Goal: Task Accomplishment & Management: Complete application form

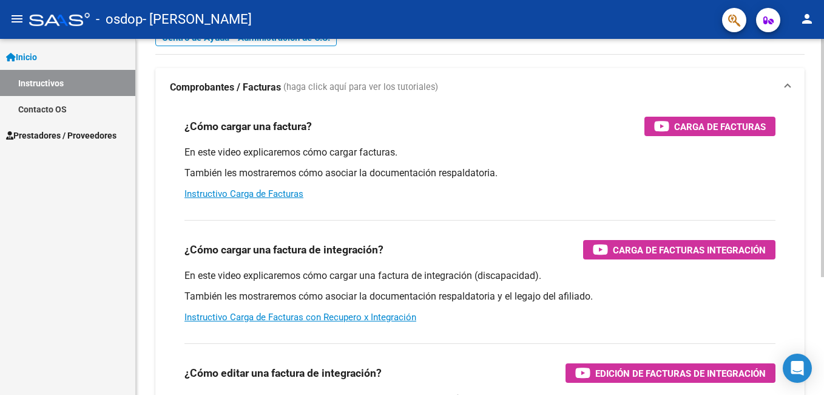
scroll to position [121, 0]
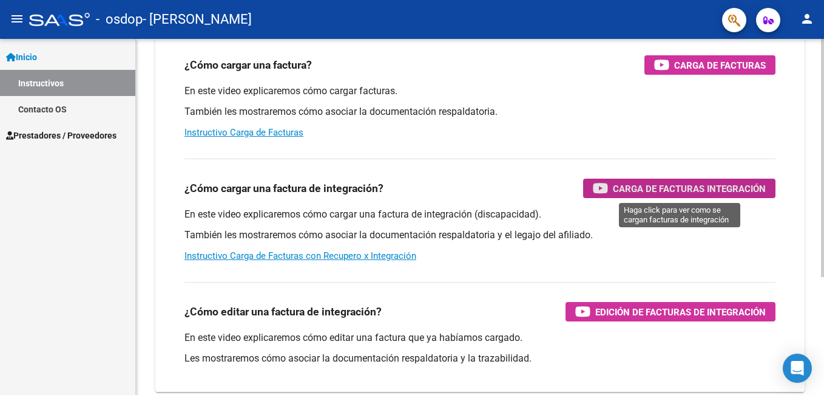
click at [681, 189] on span "Carga de Facturas Integración" at bounding box center [689, 188] width 153 height 15
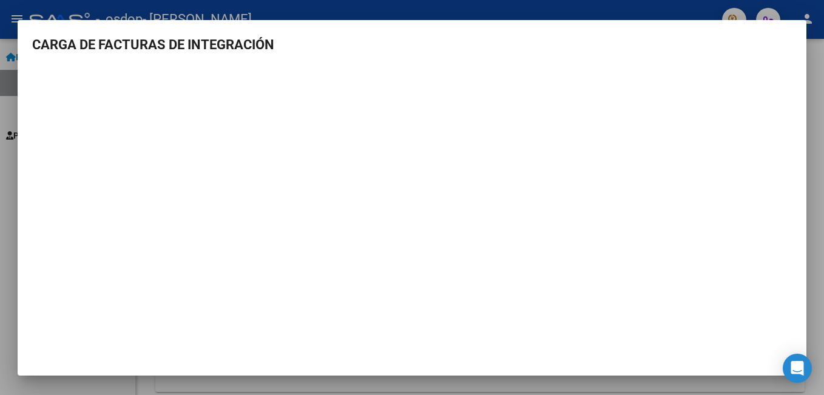
click at [645, 45] on h3 "CARGA DE FACTURAS DE INTEGRACIÓN" at bounding box center [412, 45] width 760 height 20
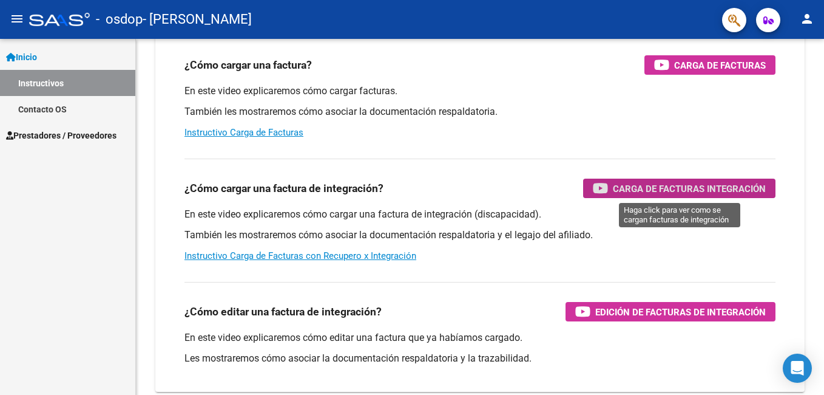
click at [85, 135] on span "Prestadores / Proveedores" at bounding box center [61, 135] width 110 height 13
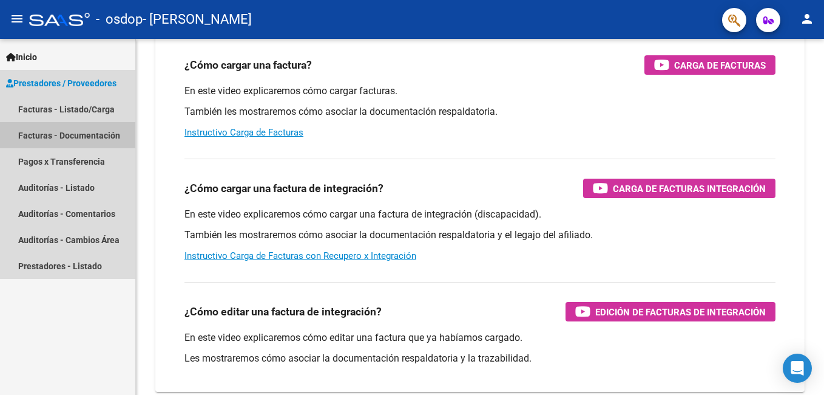
click at [84, 132] on link "Facturas - Documentación" at bounding box center [67, 135] width 135 height 26
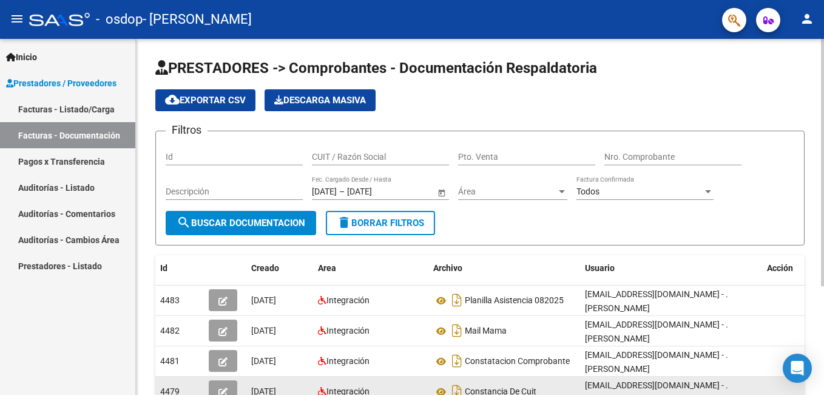
scroll to position [156, 0]
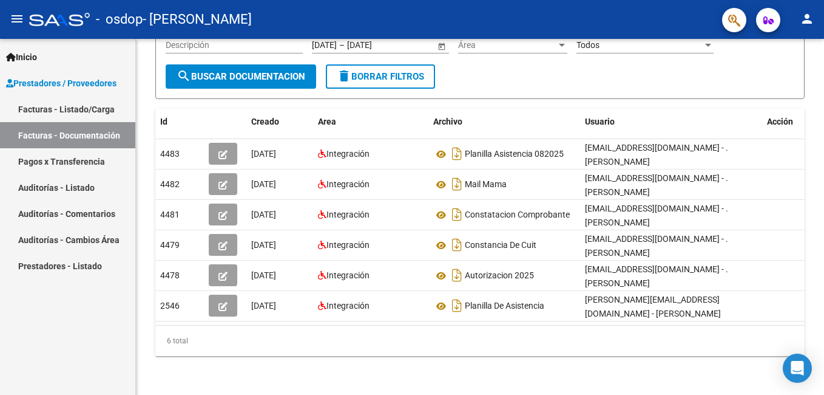
click at [95, 109] on link "Facturas - Listado/Carga" at bounding box center [67, 109] width 135 height 26
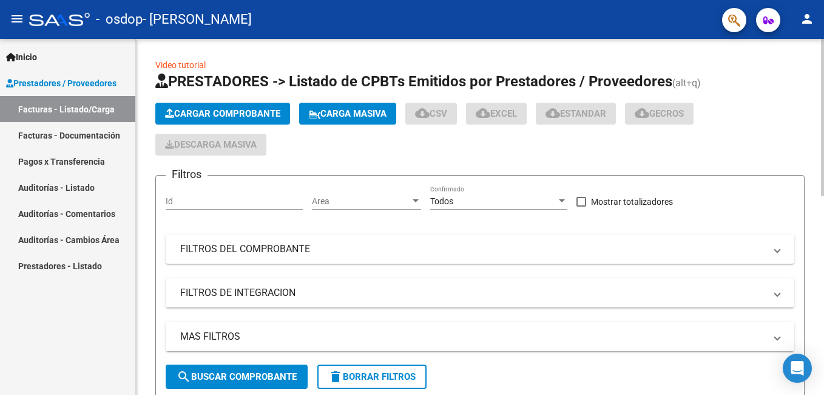
click at [236, 119] on button "Cargar Comprobante" at bounding box center [222, 114] width 135 height 22
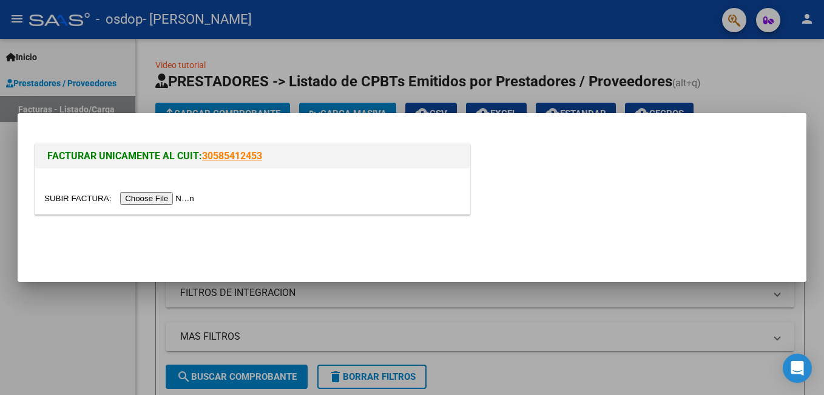
click at [152, 205] on div at bounding box center [252, 198] width 416 height 14
click at [152, 199] on input "file" at bounding box center [121, 198] width 154 height 13
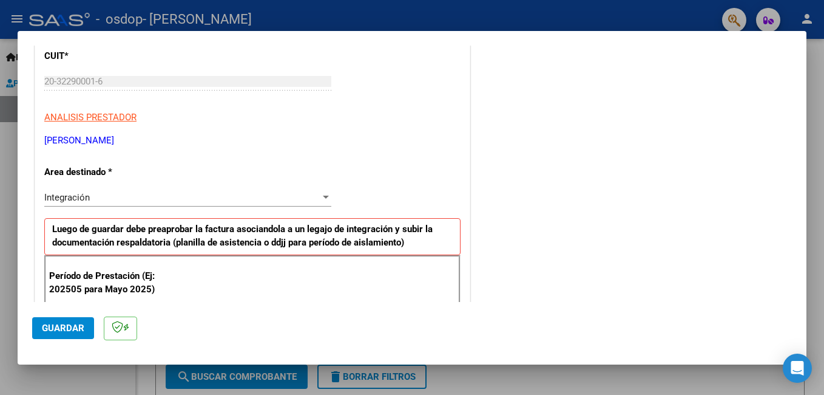
scroll to position [151, 0]
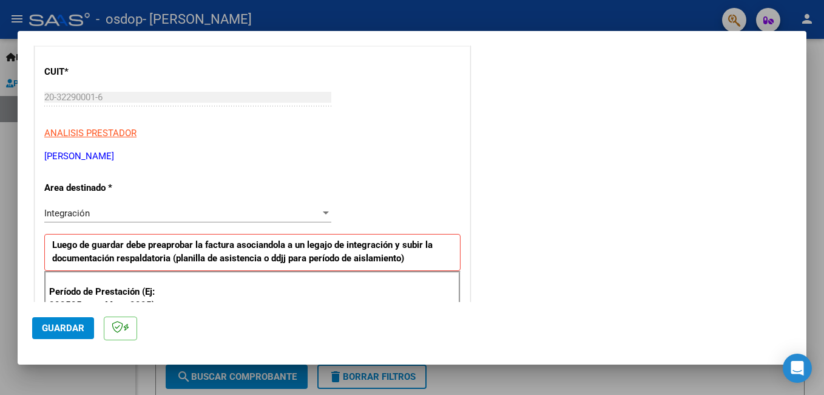
click at [158, 204] on div "Integración Seleccionar Area" at bounding box center [187, 213] width 287 height 18
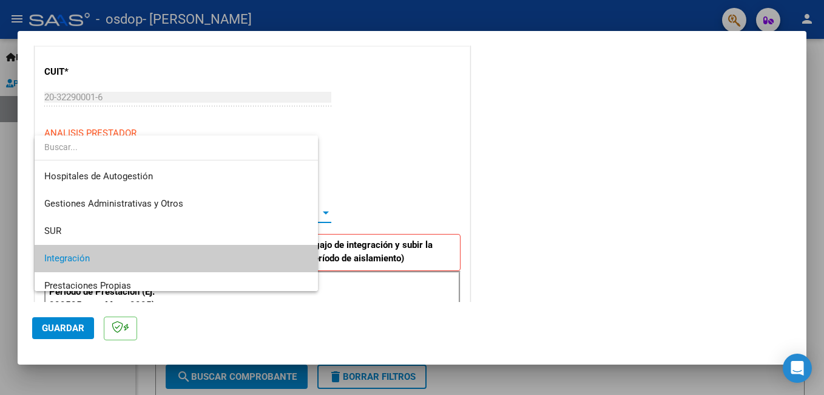
scroll to position [46, 0]
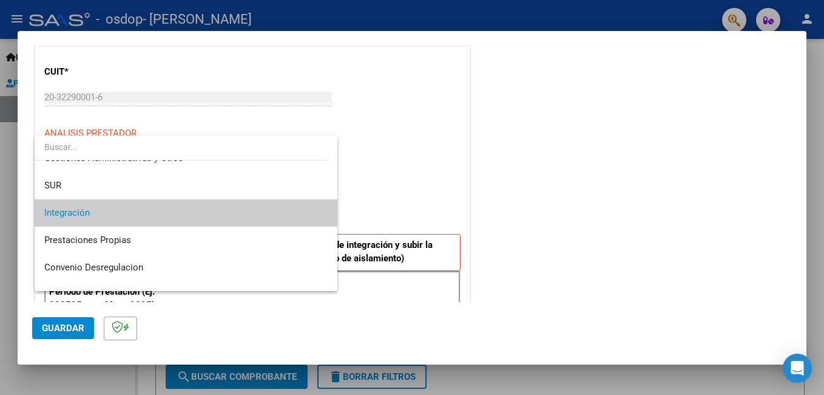
click at [134, 208] on span "Integración" at bounding box center [186, 212] width 284 height 27
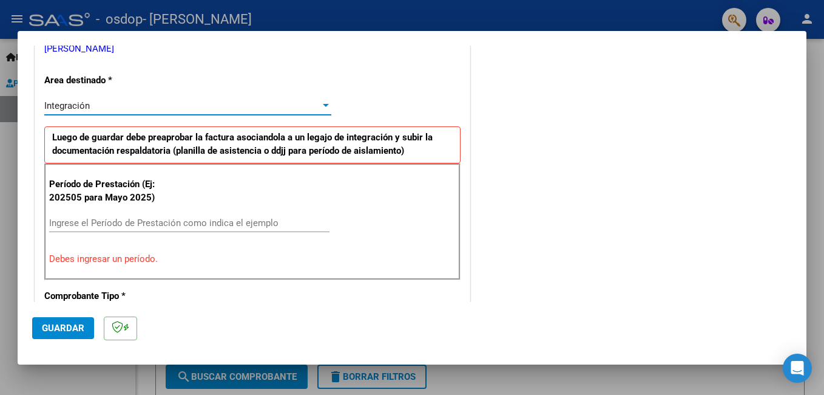
scroll to position [272, 0]
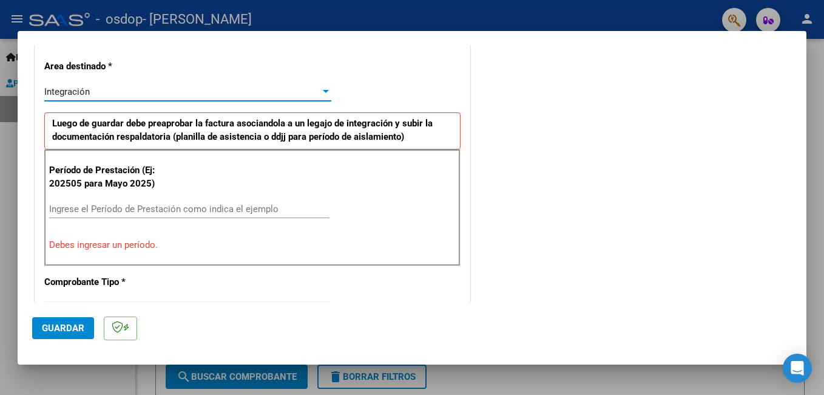
click at [263, 211] on input "Ingrese el Período de Prestación como indica el ejemplo" at bounding box center [189, 208] width 280 height 11
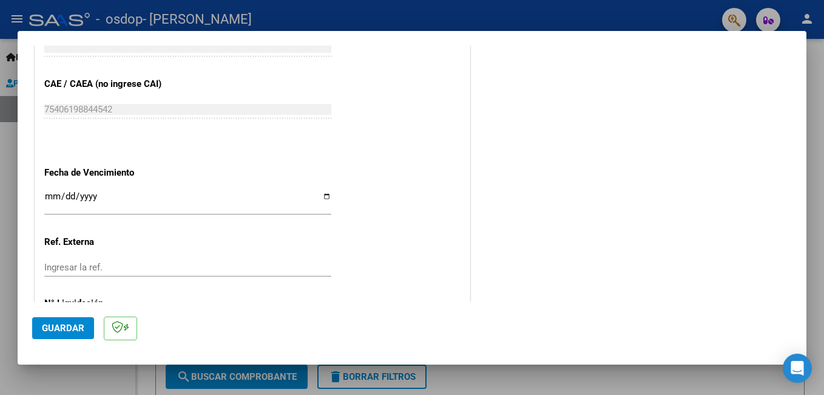
scroll to position [758, 0]
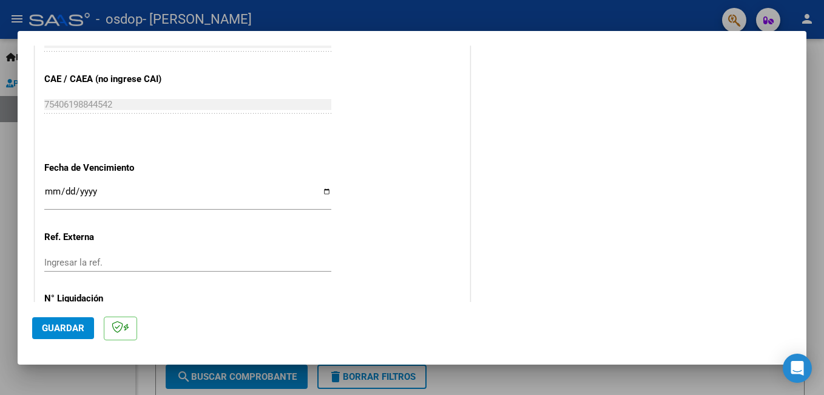
type input "202509"
click at [114, 189] on input "Ingresar la fecha" at bounding box center [187, 195] width 287 height 19
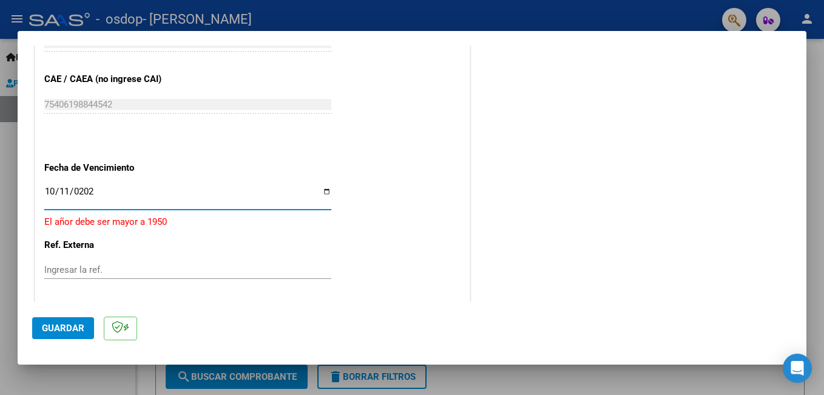
type input "[DATE]"
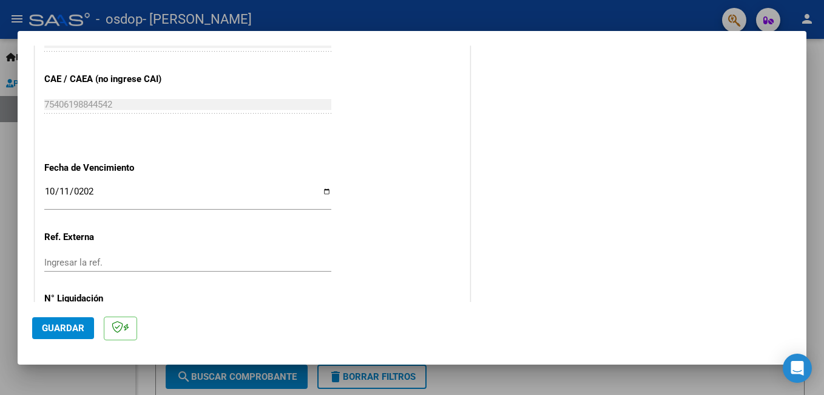
scroll to position [812, 0]
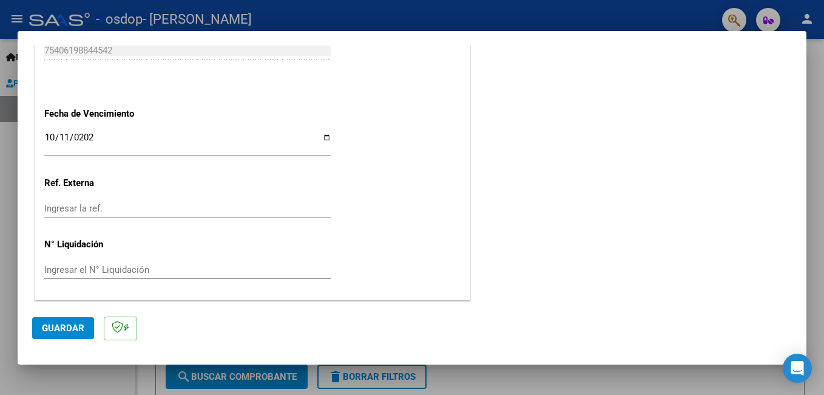
click at [71, 331] on span "Guardar" at bounding box center [63, 327] width 42 height 11
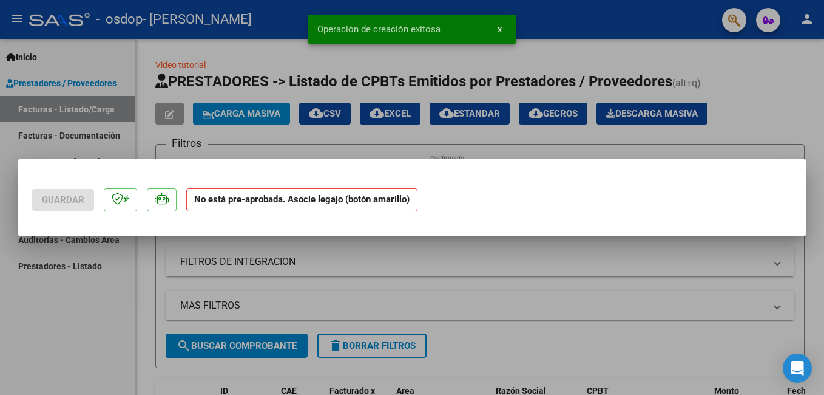
scroll to position [0, 0]
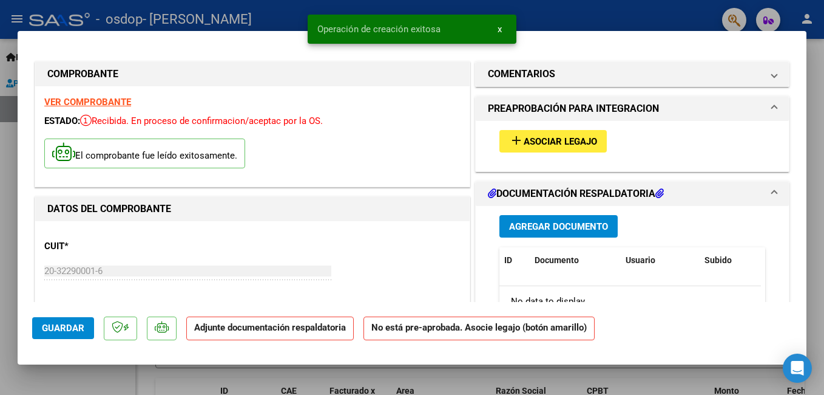
click at [585, 136] on span "Asociar Legajo" at bounding box center [560, 141] width 73 height 11
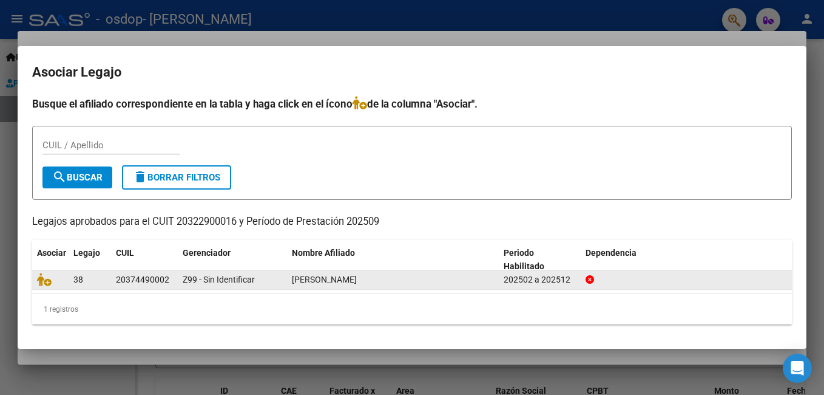
click at [168, 283] on div "20374490002" at bounding box center [142, 280] width 53 height 14
click at [73, 275] on datatable-body-cell "38" at bounding box center [90, 279] width 42 height 19
click at [44, 277] on icon at bounding box center [44, 279] width 15 height 13
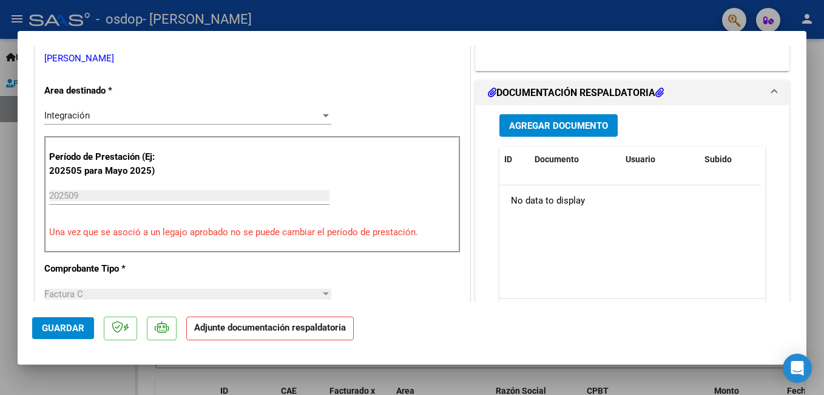
scroll to position [304, 0]
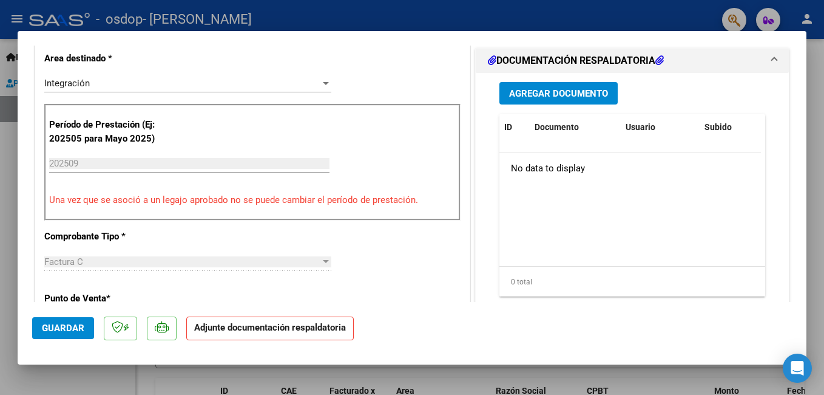
click at [549, 101] on button "Agregar Documento" at bounding box center [559, 93] width 118 height 22
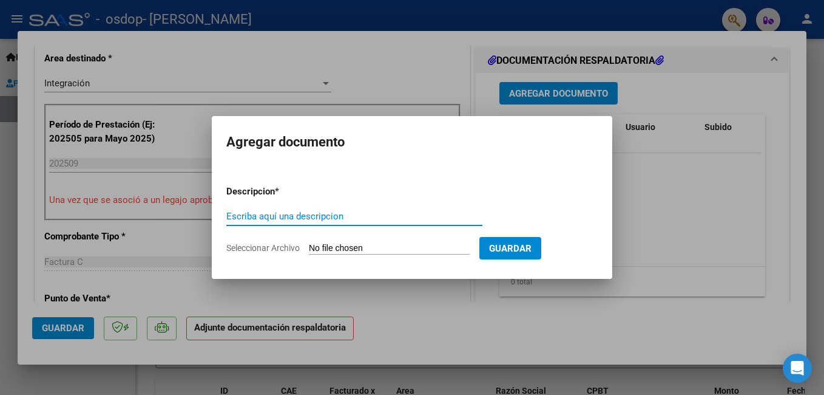
click at [262, 213] on input "Escriba aquí una descripcion" at bounding box center [354, 216] width 256 height 11
type input "PLANILLA ASISTENCIA 092025"
click at [420, 254] on input "Seleccionar Archivo" at bounding box center [389, 249] width 161 height 12
type input "C:\fakepath\PLANILLA ASISTENCIA 092025.pdf"
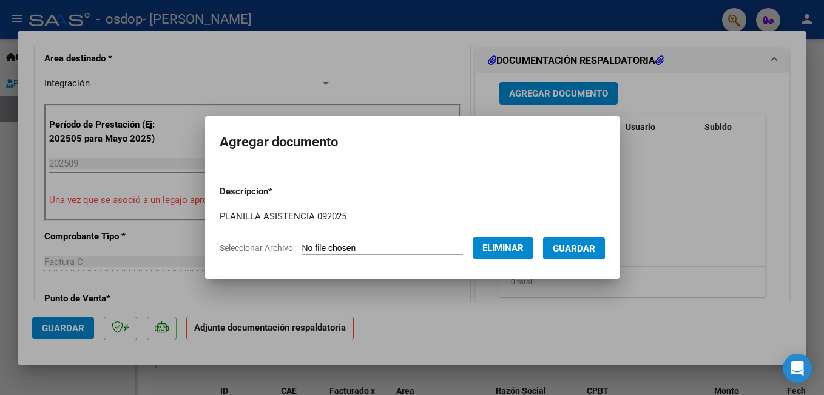
click at [559, 248] on span "Guardar" at bounding box center [574, 248] width 42 height 11
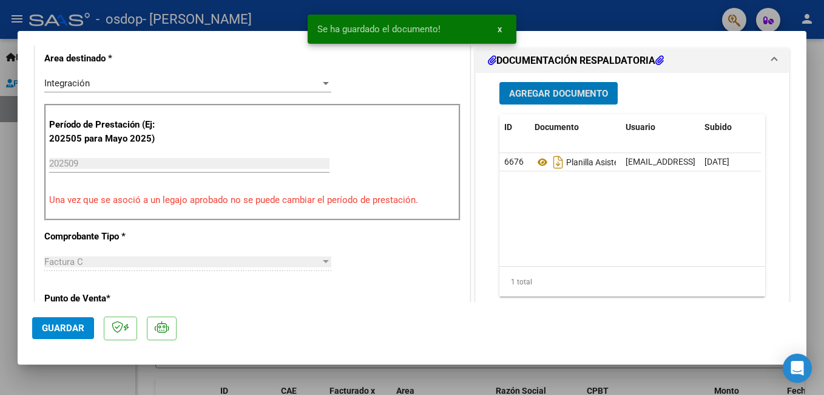
click at [556, 89] on span "Agregar Documento" at bounding box center [558, 93] width 99 height 11
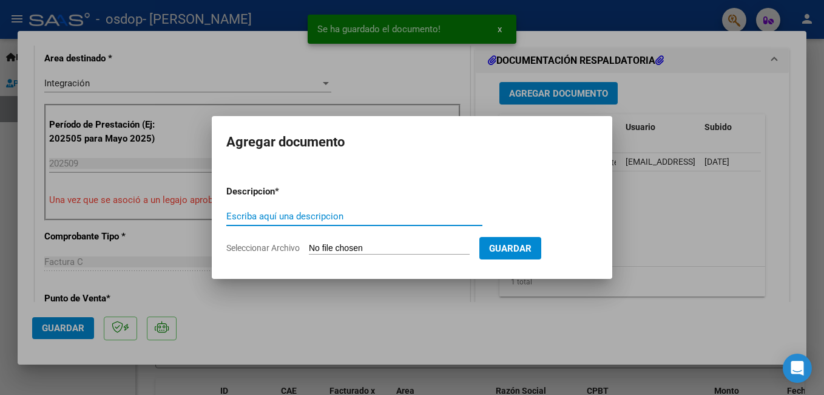
click at [318, 208] on div "Escriba aquí una descripcion" at bounding box center [354, 216] width 256 height 18
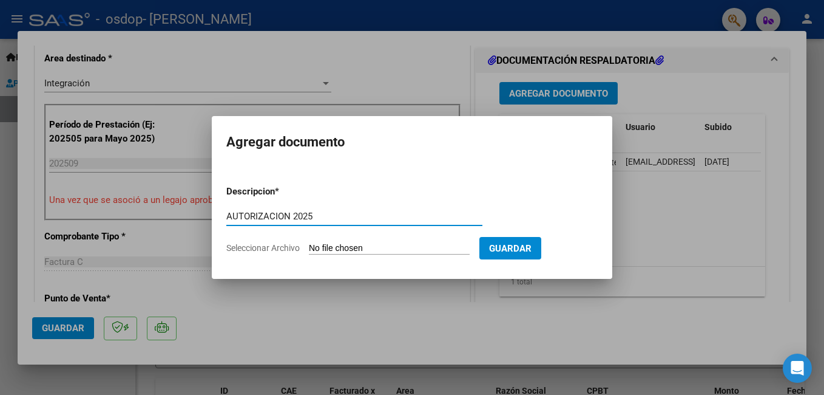
type input "AUTORIZACION 2025"
click at [415, 249] on input "Seleccionar Archivo" at bounding box center [389, 249] width 161 height 12
type input "C:\fakepath\AUTORIZACION 2025.pdf"
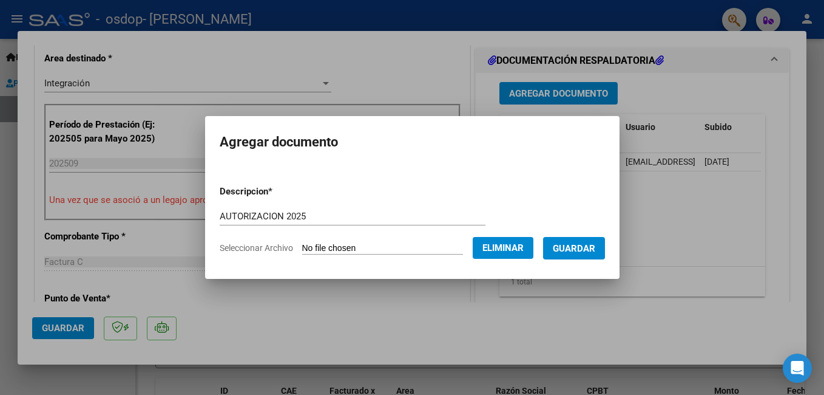
click at [580, 259] on button "Guardar" at bounding box center [574, 248] width 62 height 22
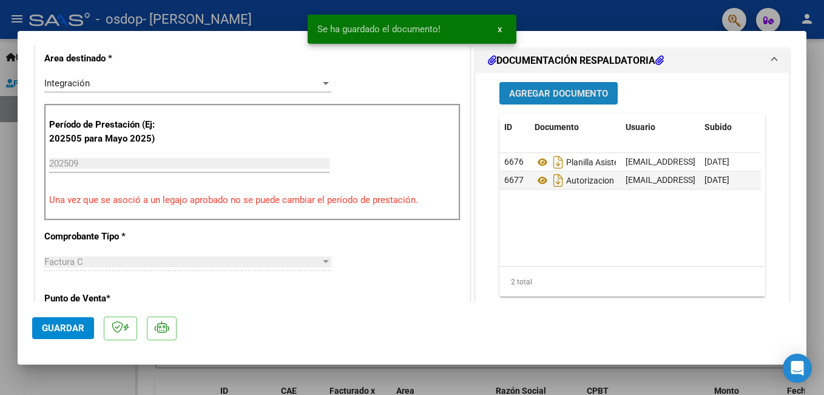
click at [564, 85] on button "Agregar Documento" at bounding box center [559, 93] width 118 height 22
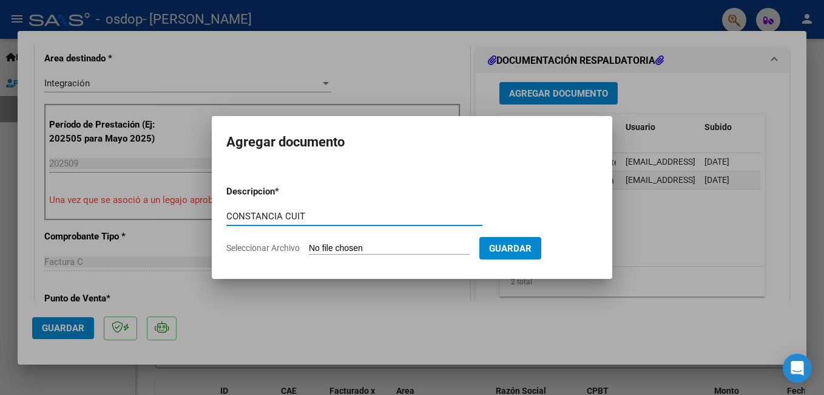
type input "CONSTANCIA CUIT"
click at [392, 245] on input "Seleccionar Archivo" at bounding box center [389, 249] width 161 height 12
type input "C:\fakepath\CONSTANCIA CUIT.pdf"
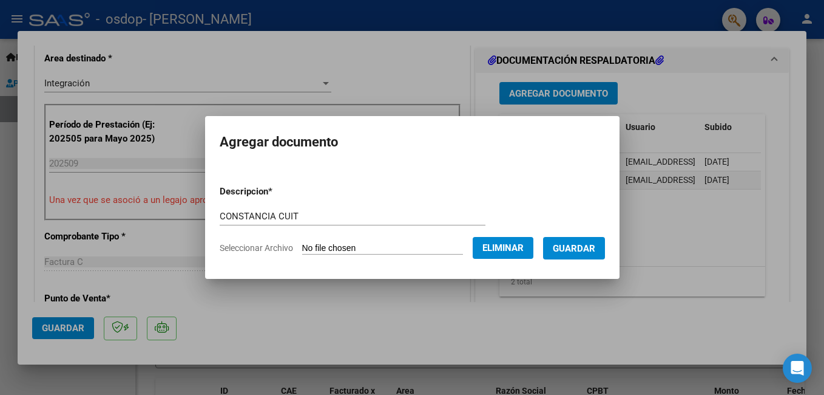
click at [570, 248] on span "Guardar" at bounding box center [574, 248] width 42 height 11
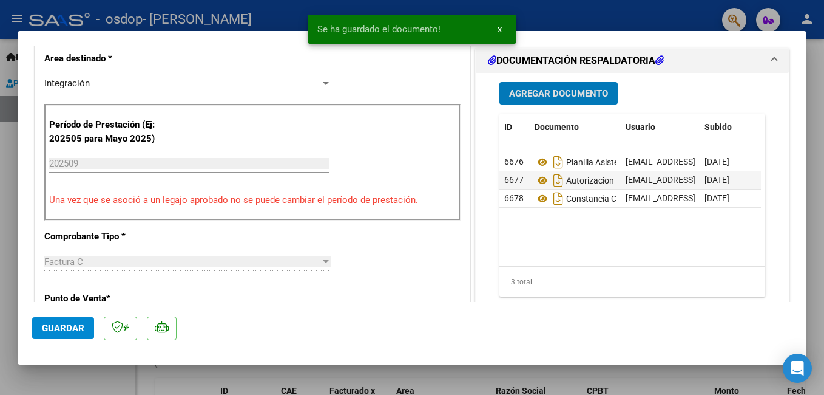
click at [543, 95] on span "Agregar Documento" at bounding box center [558, 93] width 99 height 11
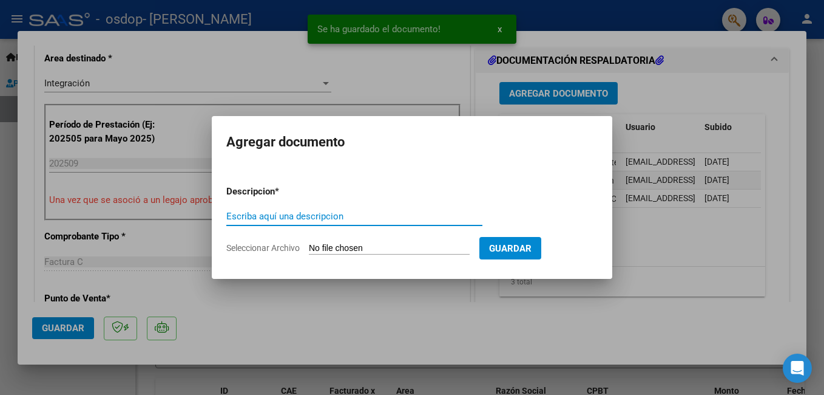
click at [278, 208] on div "Escriba aquí una descripcion" at bounding box center [354, 216] width 256 height 18
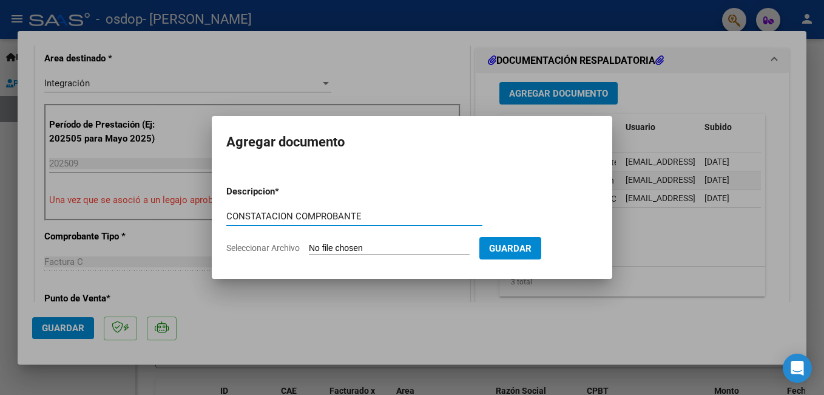
type input "CONSTATACION COMPROBANTE"
click at [331, 250] on input "Seleccionar Archivo" at bounding box center [389, 249] width 161 height 12
type input "C:\fakepath\CONSTATACION DE COMPROB.pdf"
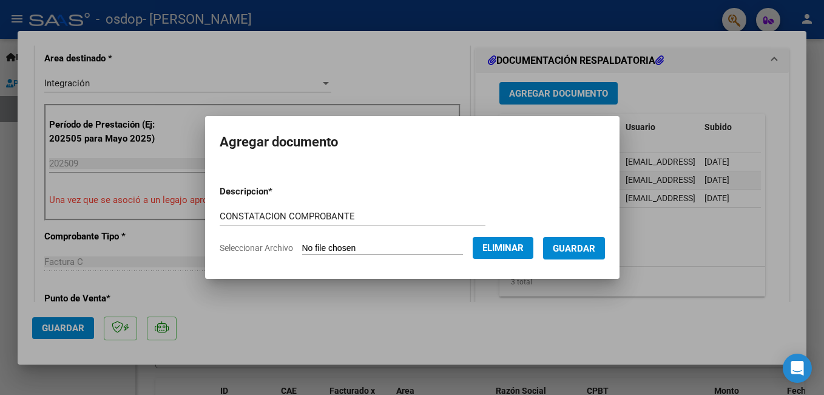
click at [576, 246] on span "Guardar" at bounding box center [574, 248] width 42 height 11
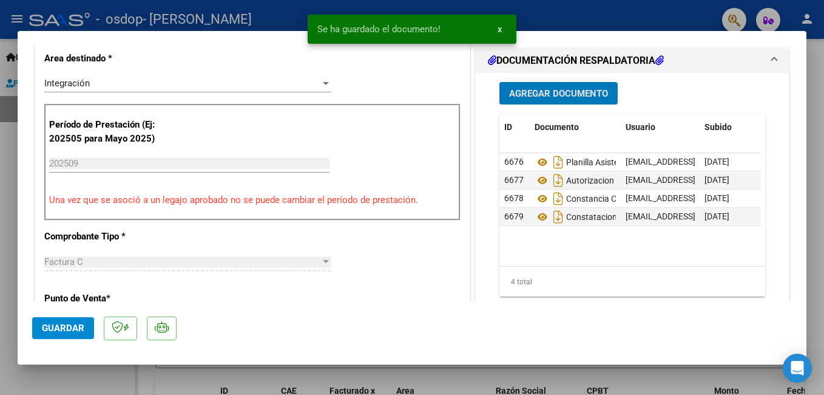
click at [557, 93] on span "Agregar Documento" at bounding box center [558, 93] width 99 height 11
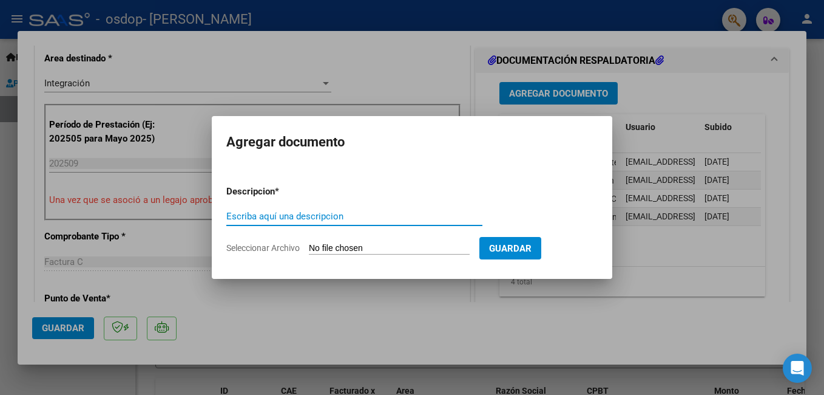
click at [395, 221] on input "Escriba aquí una descripcion" at bounding box center [354, 216] width 256 height 11
type input "MAIL MAMA"
click at [397, 246] on input "Seleccionar Archivo" at bounding box center [389, 249] width 161 height 12
type input "C:\fakepath\MAIL MAMA.pdf"
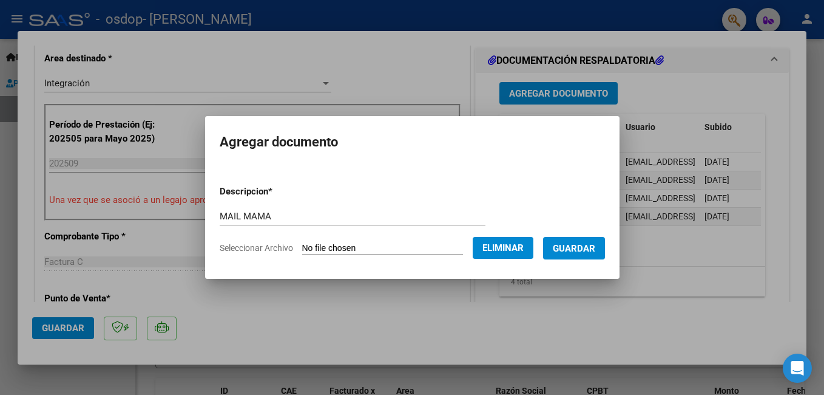
click at [562, 248] on span "Guardar" at bounding box center [574, 248] width 42 height 11
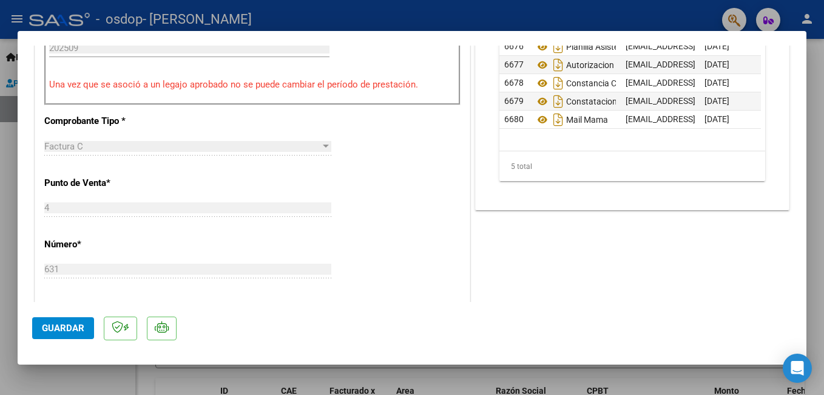
scroll to position [546, 0]
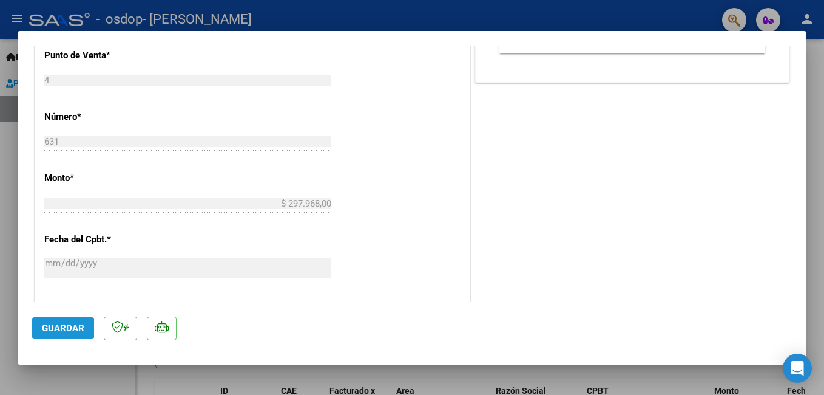
click at [44, 333] on span "Guardar" at bounding box center [63, 327] width 42 height 11
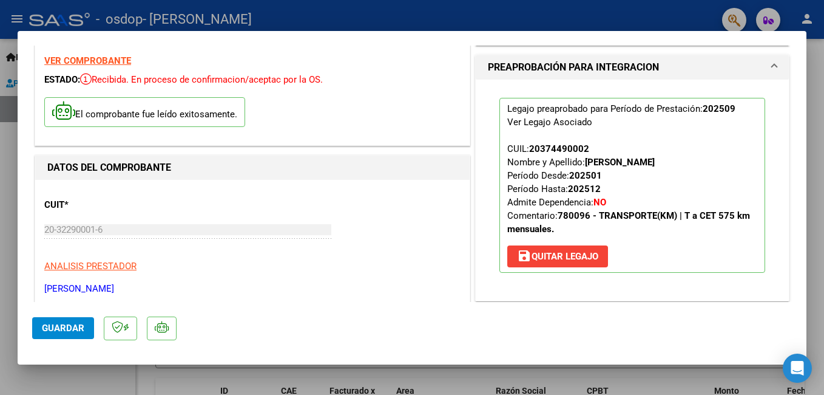
scroll to position [0, 0]
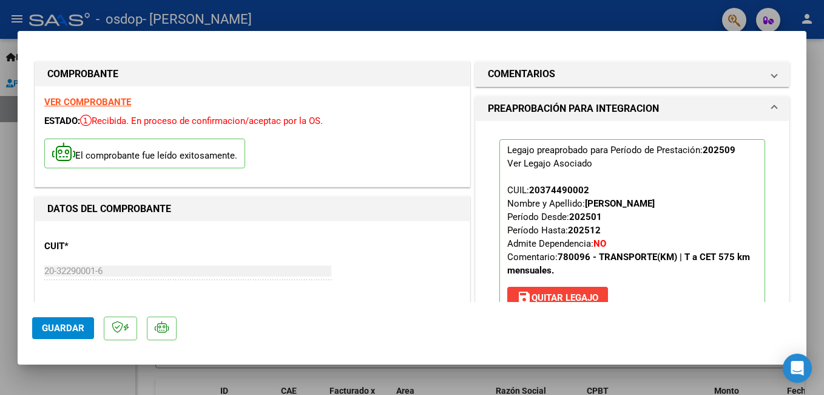
click at [240, 10] on div at bounding box center [412, 197] width 824 height 395
type input "$ 0,00"
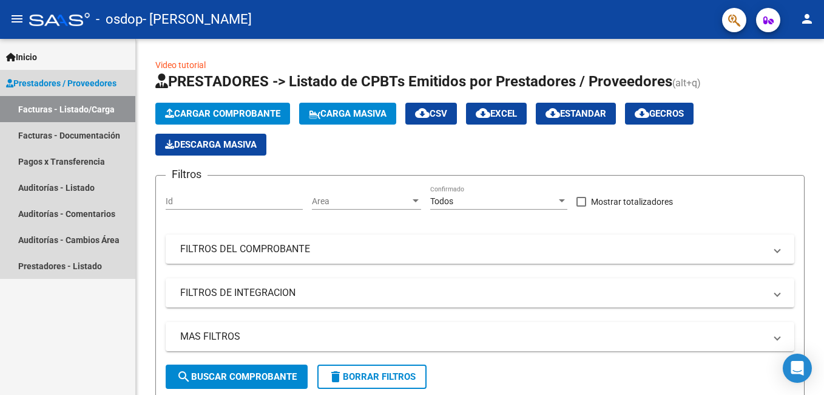
click at [69, 113] on link "Facturas - Listado/Carga" at bounding box center [67, 109] width 135 height 26
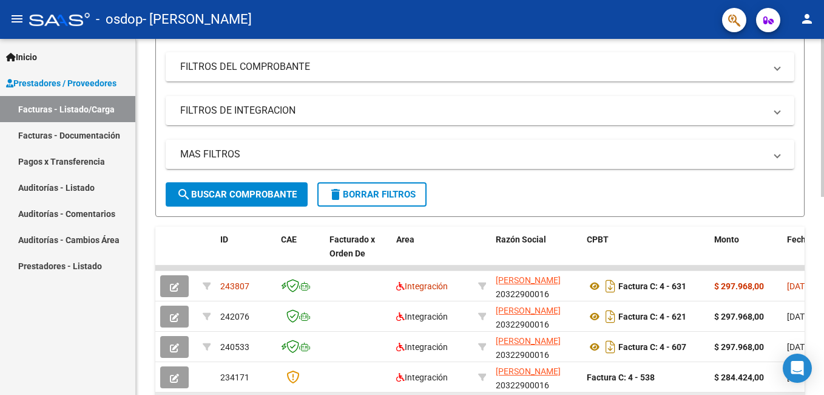
scroll to position [243, 0]
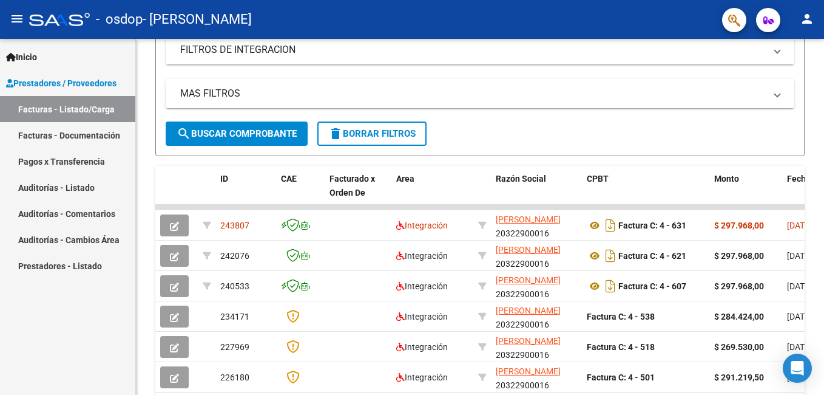
drag, startPoint x: 530, startPoint y: 394, endPoint x: 659, endPoint y: 403, distance: 129.6
click at [659, 394] on html "menu - osdop - [PERSON_NAME] person Inicio Instructivos Contacto OS Prestadores…" at bounding box center [412, 197] width 824 height 395
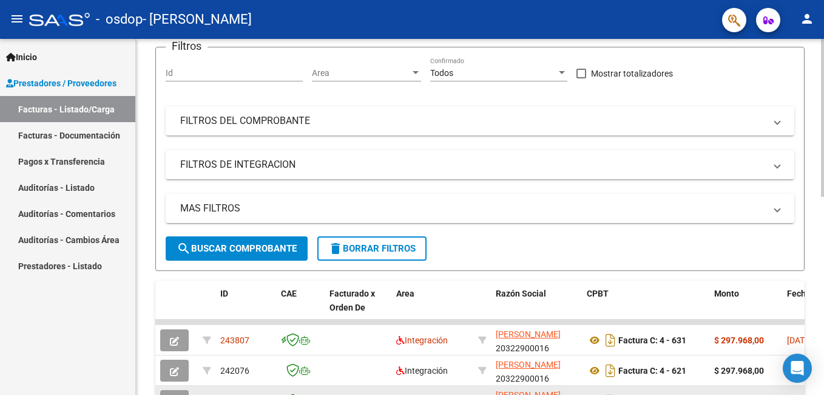
scroll to position [0, 0]
